Goal: Transaction & Acquisition: Book appointment/travel/reservation

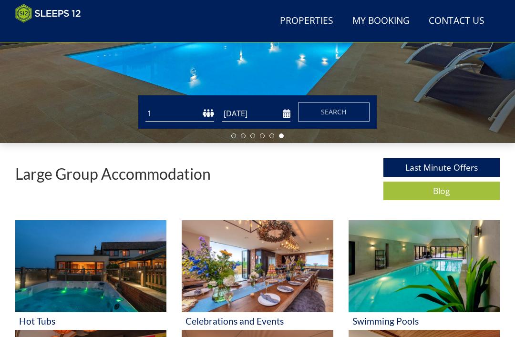
scroll to position [220, 0]
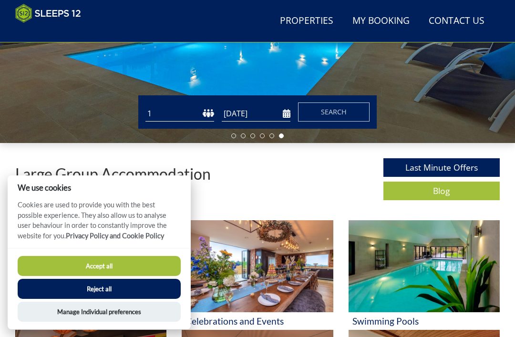
click at [194, 109] on select "1 2 3 4 5 6 7 8 9 10 11 12 13 14 15 16 17 18 19 20 21 22 23 24 25 26 27 28 29 3…" at bounding box center [179, 114] width 69 height 16
select select "12"
click at [349, 114] on button "Search" at bounding box center [333, 111] width 71 height 19
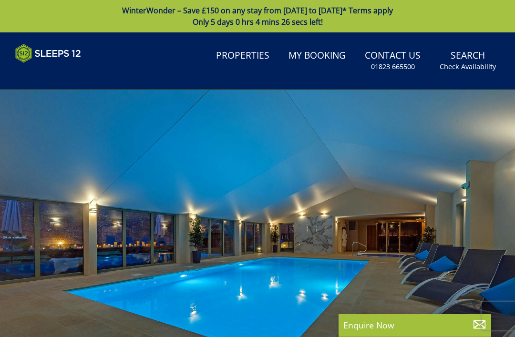
click at [474, 64] on small "Check Availability" at bounding box center [467, 67] width 56 height 10
click at [474, 69] on small "Check Availability" at bounding box center [467, 67] width 56 height 10
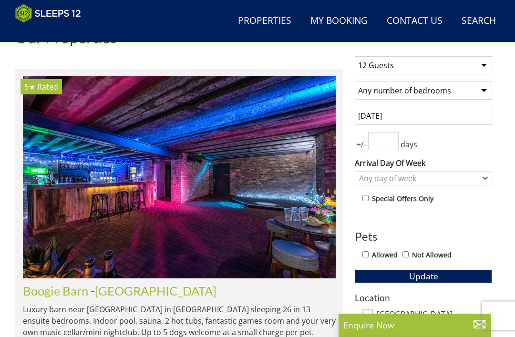
scroll to position [342, 0]
click at [440, 118] on input "[DATE]" at bounding box center [422, 116] width 137 height 18
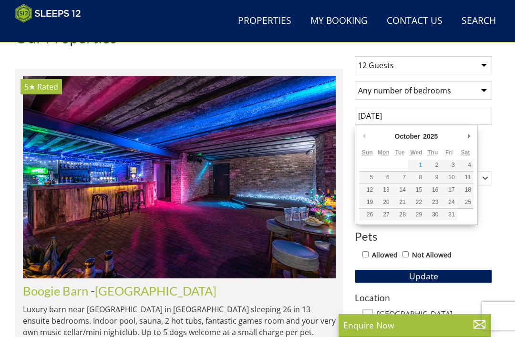
scroll to position [341, 0]
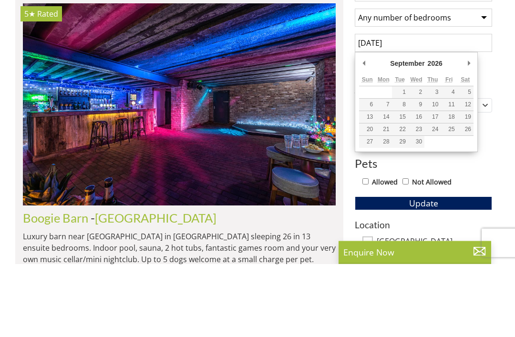
type input "[DATE]"
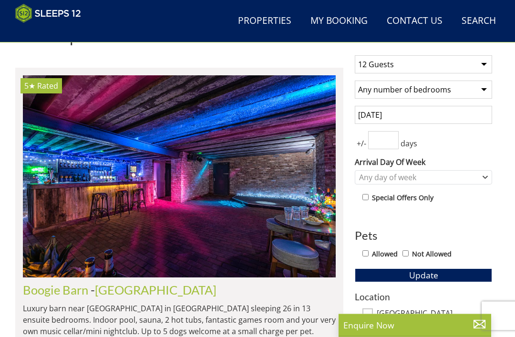
scroll to position [337, 0]
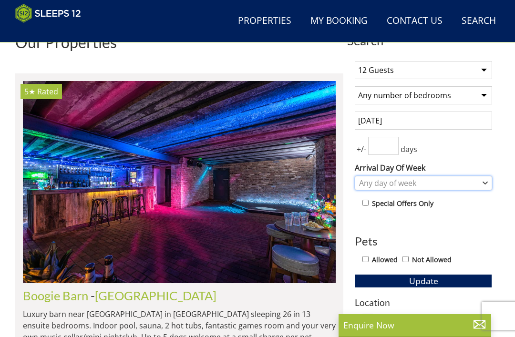
click at [485, 181] on icon "Combobox" at bounding box center [484, 183] width 5 height 6
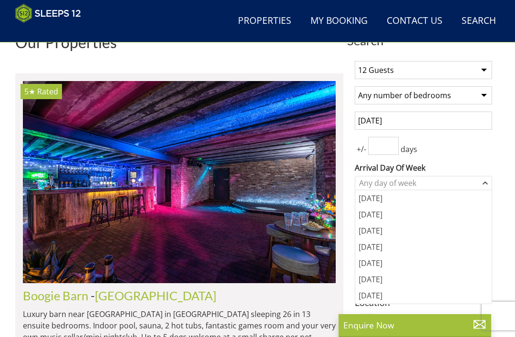
click at [374, 266] on div "[DATE]" at bounding box center [423, 263] width 136 height 16
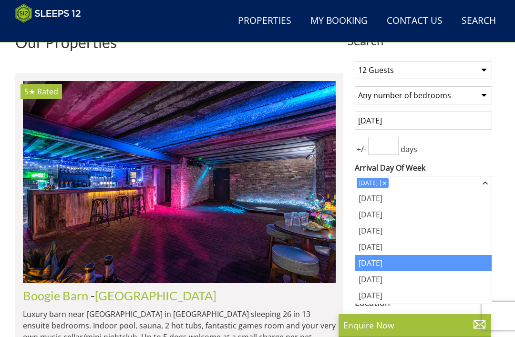
click at [482, 150] on div "+/- days" at bounding box center [422, 146] width 137 height 18
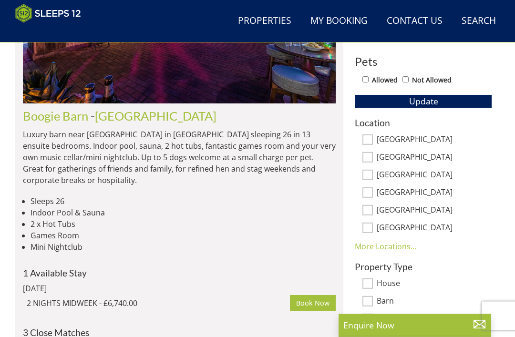
scroll to position [516, 0]
click at [369, 159] on input "[GEOGRAPHIC_DATA]" at bounding box center [367, 157] width 10 height 10
checkbox input "true"
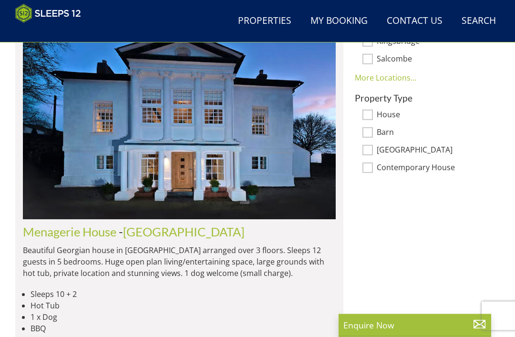
scroll to position [732, 0]
click at [227, 244] on p "Beautiful Georgian house in [GEOGRAPHIC_DATA] arranged over 3 floors. Sleeps 12…" at bounding box center [179, 261] width 313 height 34
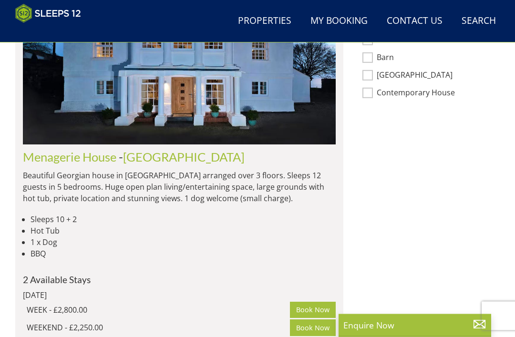
scroll to position [807, 0]
click at [273, 103] on img at bounding box center [179, 43] width 313 height 202
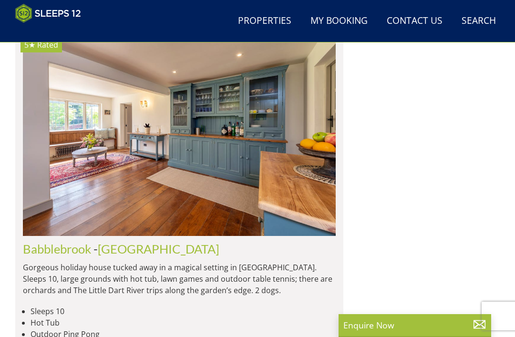
scroll to position [1522, 0]
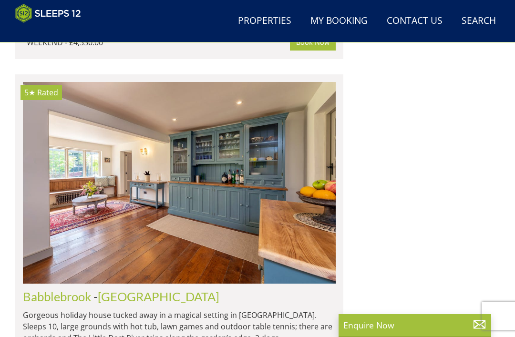
click at [230, 187] on img at bounding box center [179, 183] width 313 height 202
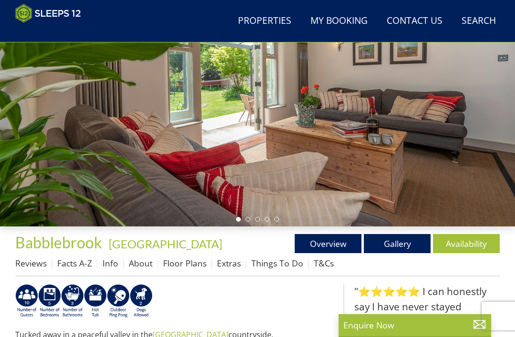
scroll to position [138, 0]
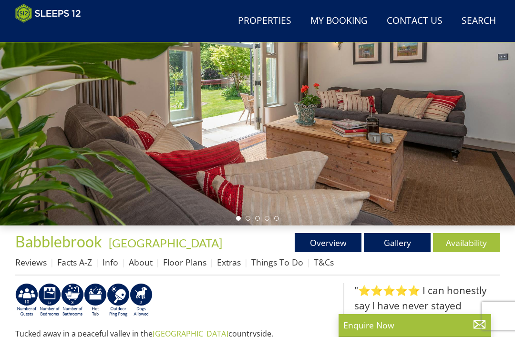
click at [402, 243] on link "Gallery" at bounding box center [396, 242] width 67 height 19
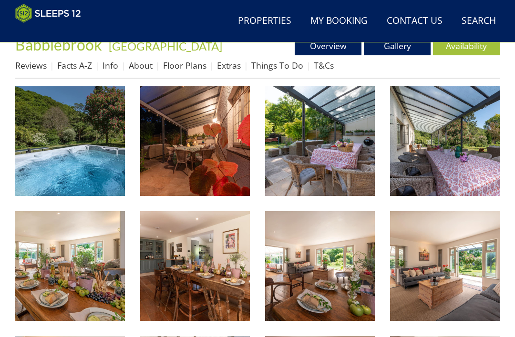
scroll to position [333, 0]
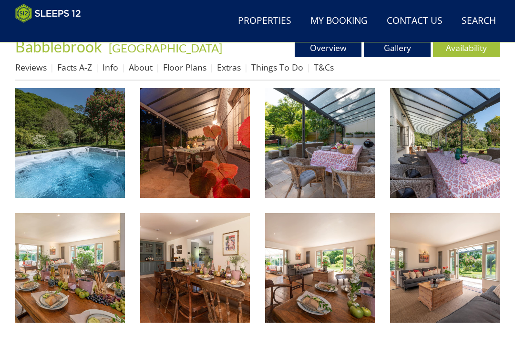
click at [75, 175] on img at bounding box center [70, 143] width 110 height 110
click at [222, 171] on img at bounding box center [195, 143] width 110 height 110
click at [353, 168] on img at bounding box center [320, 143] width 110 height 110
click at [444, 154] on img at bounding box center [445, 143] width 110 height 110
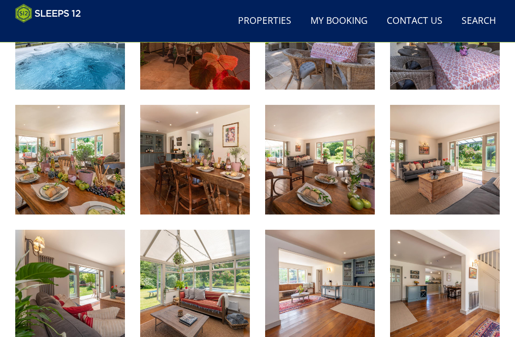
scroll to position [441, 0]
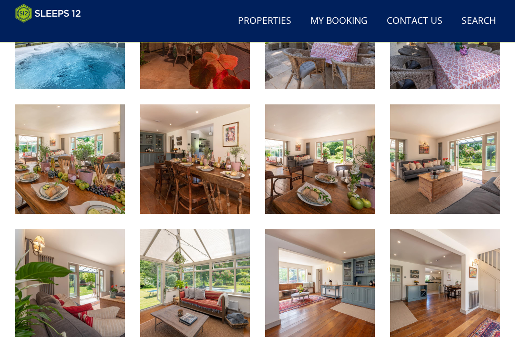
click at [84, 176] on img at bounding box center [70, 159] width 110 height 110
click at [223, 173] on img at bounding box center [195, 159] width 110 height 110
click at [342, 171] on img at bounding box center [320, 159] width 110 height 110
click at [450, 154] on img at bounding box center [445, 159] width 110 height 110
click at [88, 298] on img at bounding box center [70, 284] width 110 height 110
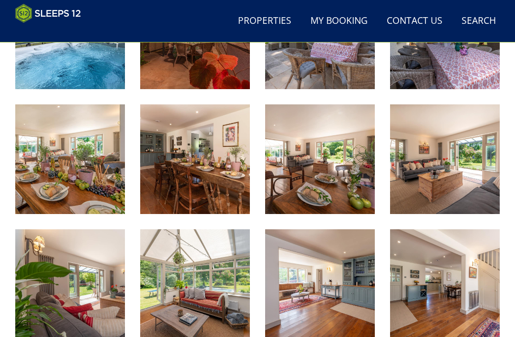
click at [215, 301] on img at bounding box center [195, 284] width 110 height 110
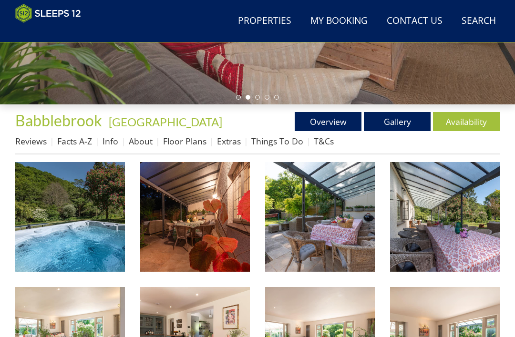
scroll to position [259, 0]
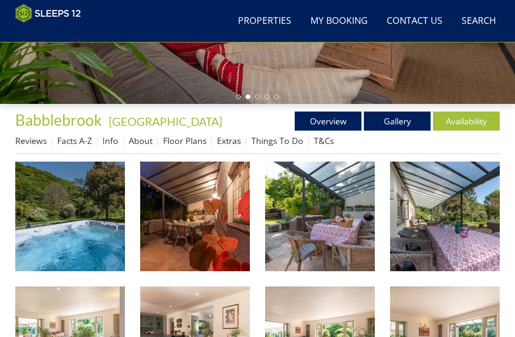
click at [189, 141] on link "Floor Plans" at bounding box center [184, 140] width 43 height 11
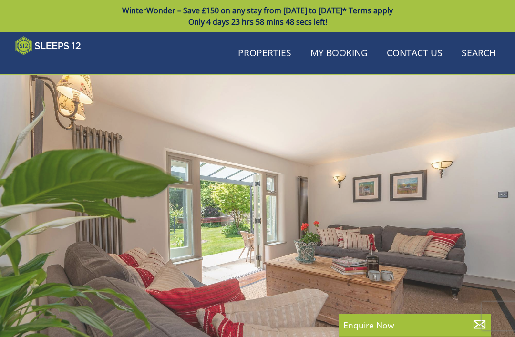
scroll to position [138, 0]
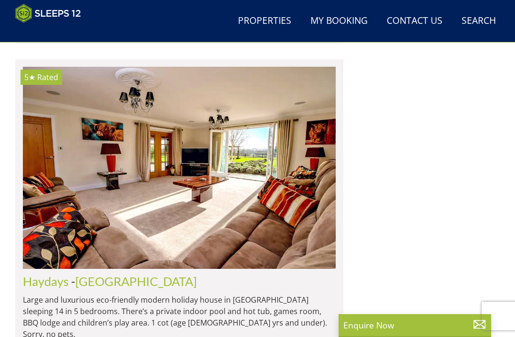
scroll to position [1971, 0]
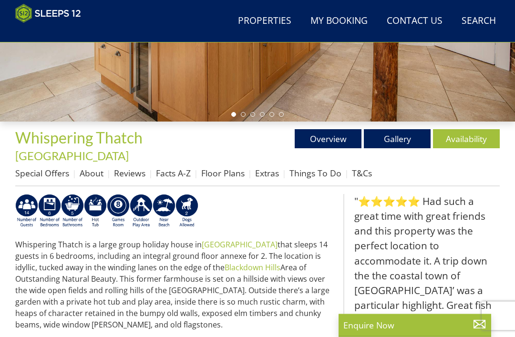
scroll to position [242, 0]
click at [227, 167] on link "Floor Plans" at bounding box center [222, 172] width 43 height 11
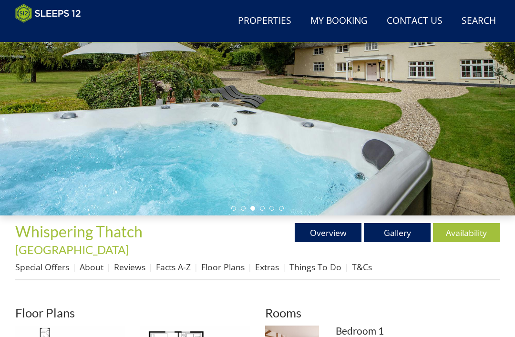
scroll to position [146, 0]
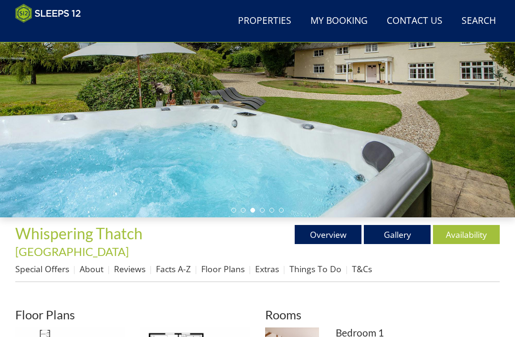
click at [342, 237] on link "Overview" at bounding box center [327, 234] width 67 height 19
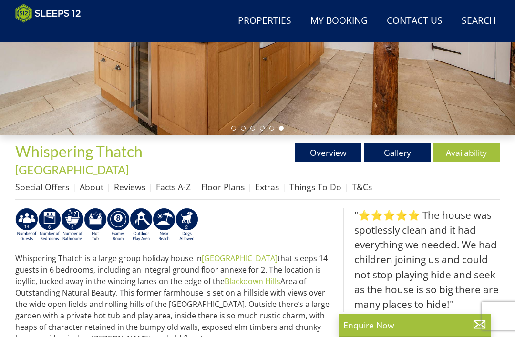
scroll to position [179, 0]
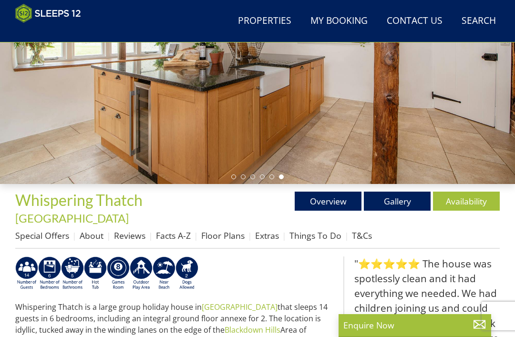
click at [397, 201] on link "Gallery" at bounding box center [396, 201] width 67 height 19
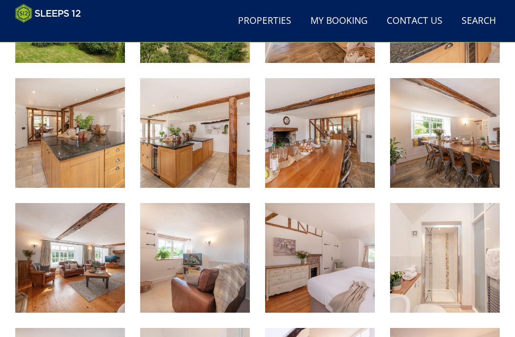
scroll to position [607, 0]
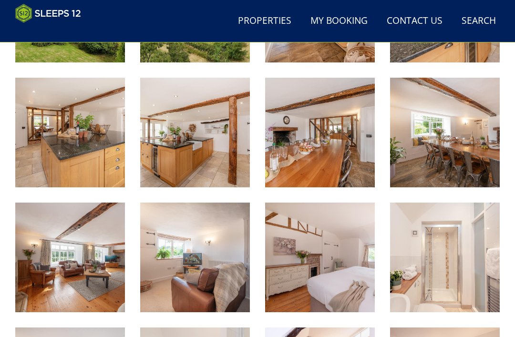
click at [435, 150] on img at bounding box center [445, 133] width 110 height 110
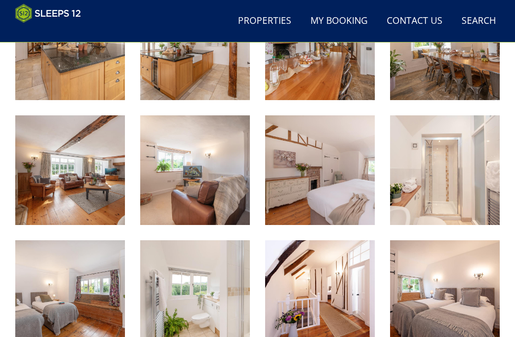
scroll to position [696, 0]
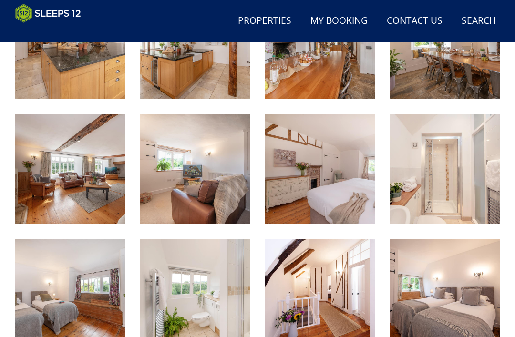
click at [88, 173] on img at bounding box center [70, 169] width 110 height 110
click at [224, 181] on img at bounding box center [195, 169] width 110 height 110
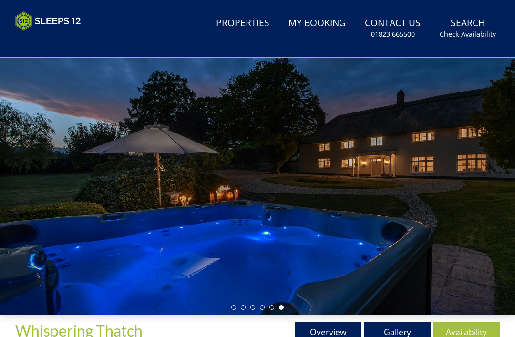
scroll to position [0, 0]
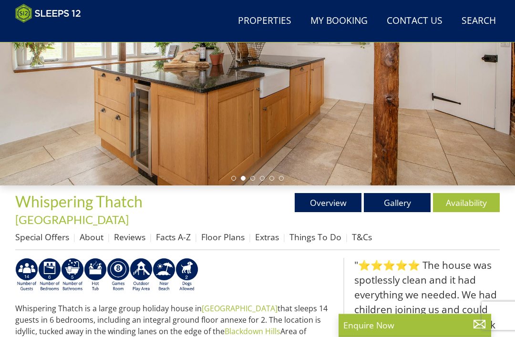
scroll to position [178, 0]
click at [231, 231] on link "Floor Plans" at bounding box center [222, 236] width 43 height 11
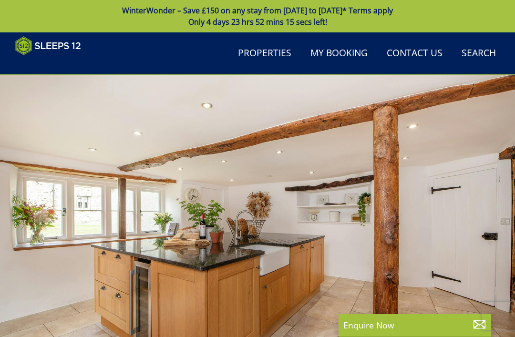
scroll to position [178, 0]
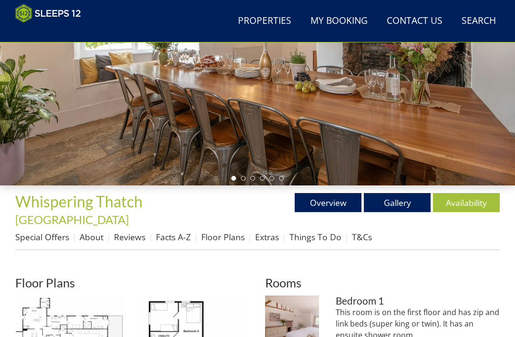
scroll to position [146, 0]
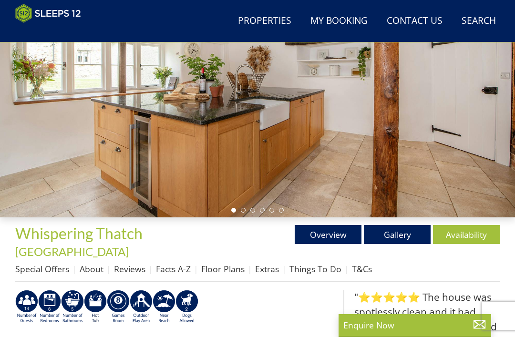
scroll to position [242, 0]
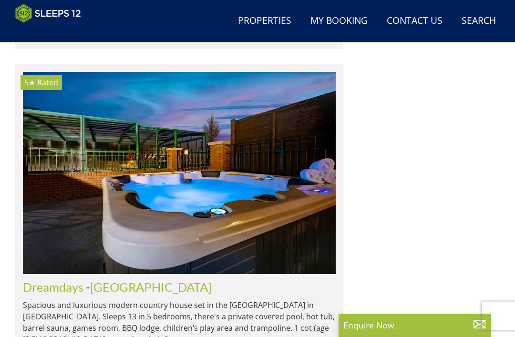
scroll to position [0, 4063]
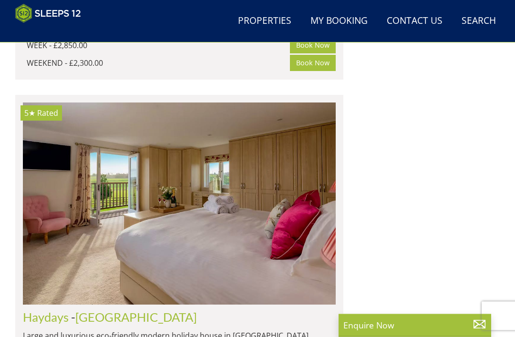
select select "12"
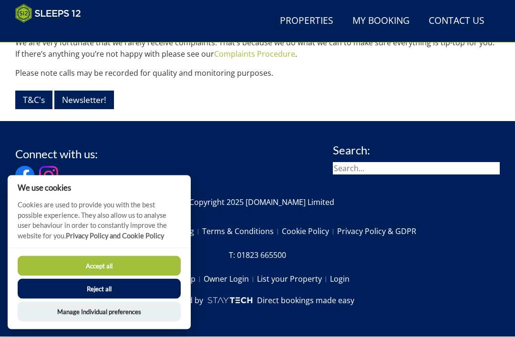
scroll to position [1142, 0]
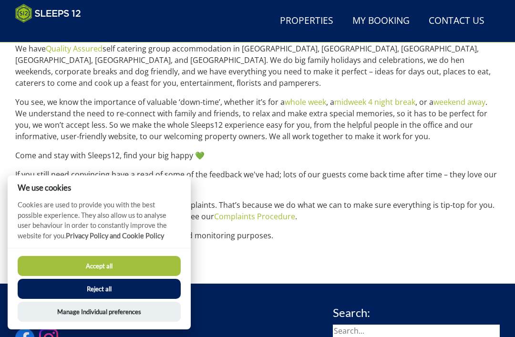
click at [145, 289] on button "Reject all" at bounding box center [99, 289] width 163 height 20
click at [157, 291] on button "Reject all" at bounding box center [99, 289] width 163 height 20
click at [146, 289] on button "Reject all" at bounding box center [99, 289] width 163 height 20
click at [131, 291] on button "Reject all" at bounding box center [99, 289] width 163 height 20
